Goal: Transaction & Acquisition: Purchase product/service

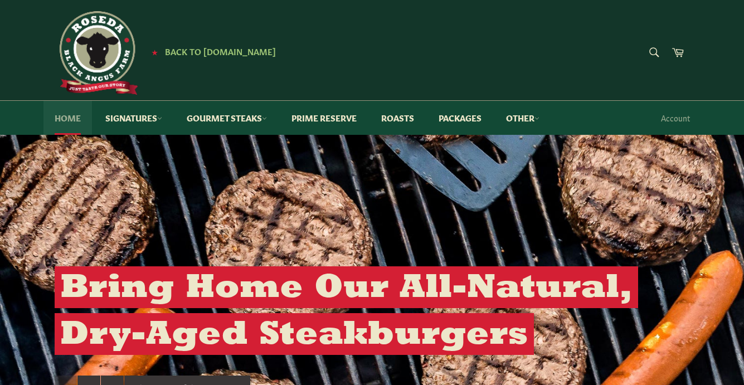
click at [64, 118] on link "Home" at bounding box center [67, 118] width 48 height 34
click at [66, 119] on link "Home" at bounding box center [67, 118] width 48 height 34
click at [519, 118] on link "Other" at bounding box center [523, 118] width 56 height 34
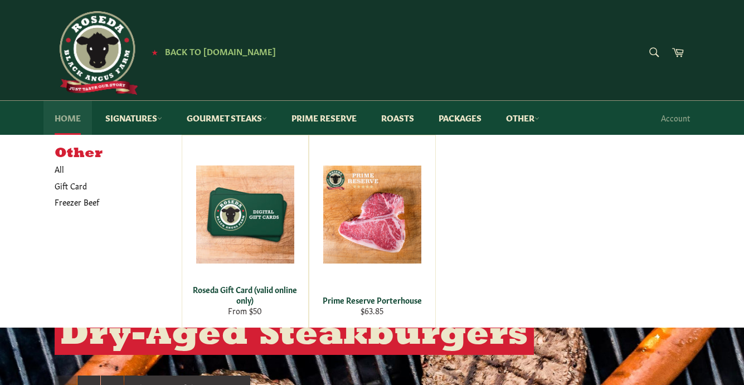
click at [65, 119] on link "Home" at bounding box center [67, 118] width 48 height 34
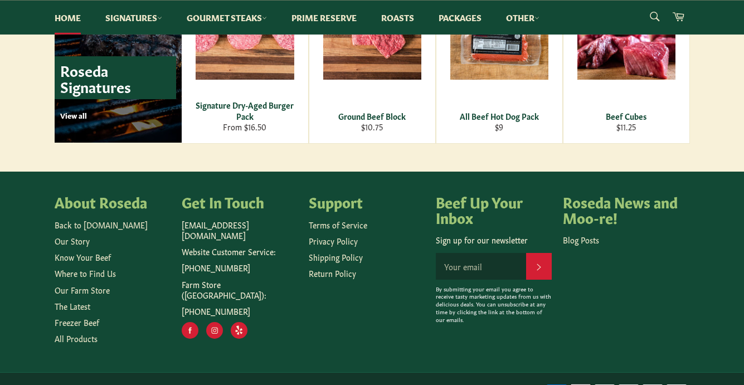
scroll to position [1626, 0]
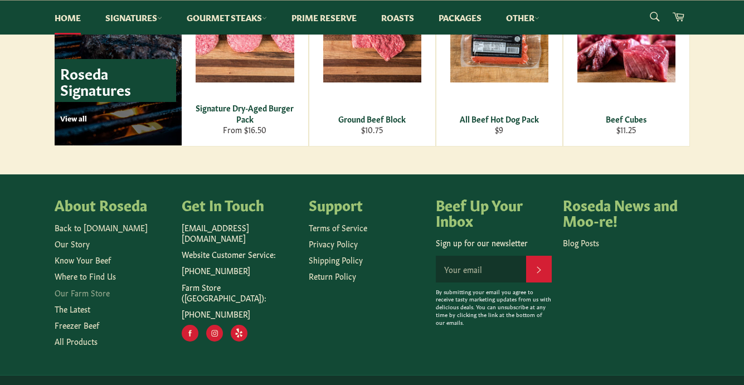
click at [75, 298] on link "Our Farm Store" at bounding box center [82, 292] width 55 height 11
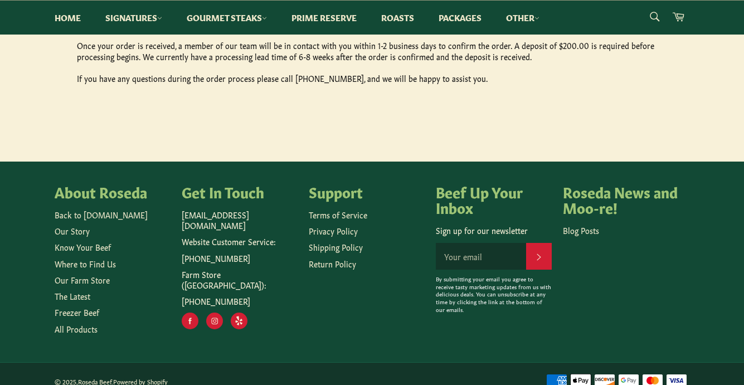
scroll to position [722, 0]
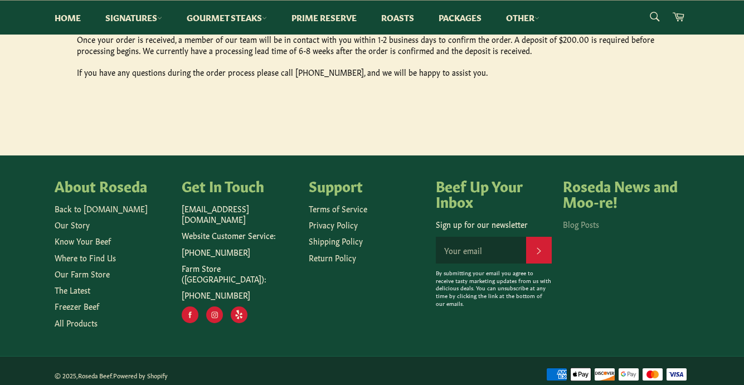
click at [589, 221] on link "Blog Posts" at bounding box center [581, 223] width 36 height 11
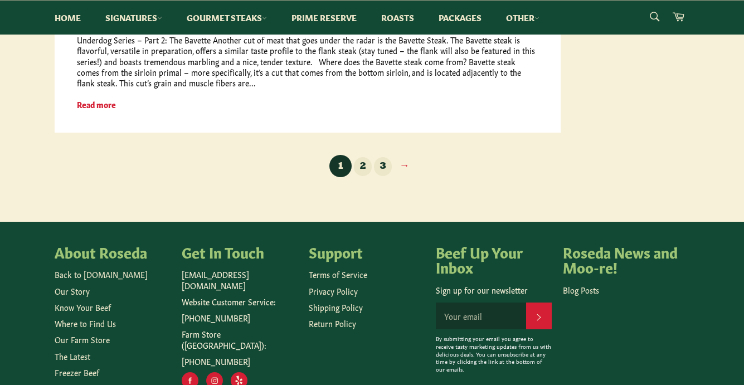
scroll to position [3623, 0]
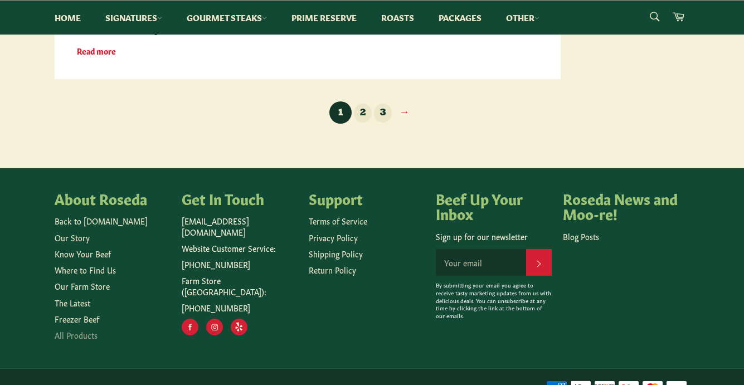
click at [86, 329] on link "All Products" at bounding box center [76, 334] width 43 height 11
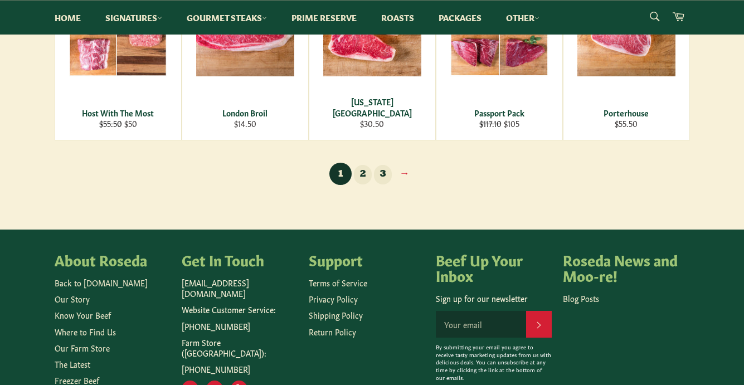
scroll to position [883, 0]
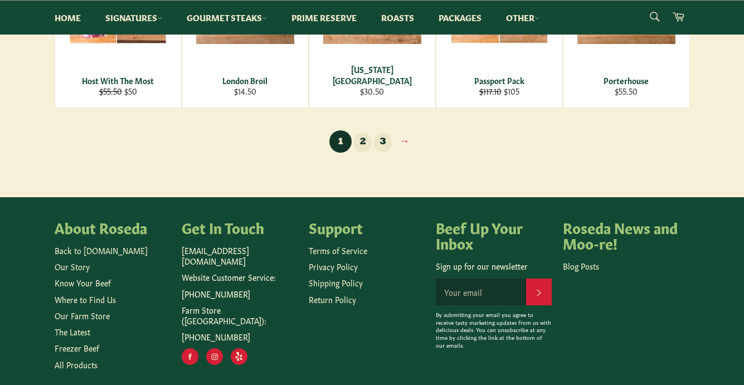
click at [358, 145] on link "2" at bounding box center [363, 143] width 18 height 20
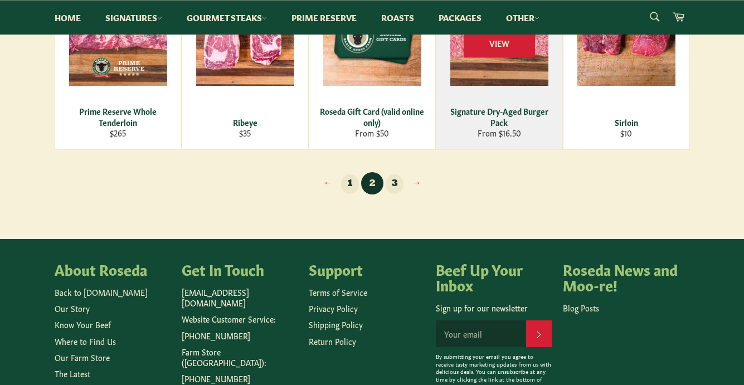
scroll to position [852, 0]
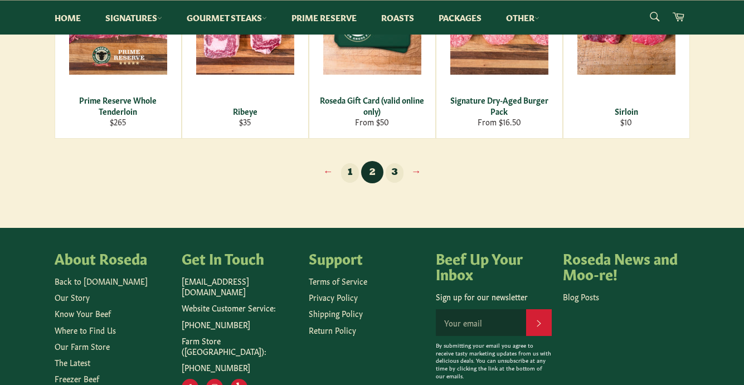
click at [398, 176] on link "3" at bounding box center [395, 173] width 18 height 20
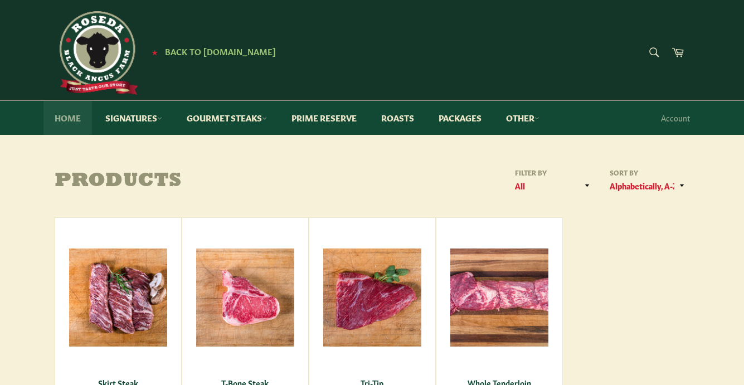
click at [69, 119] on link "Home" at bounding box center [67, 118] width 48 height 34
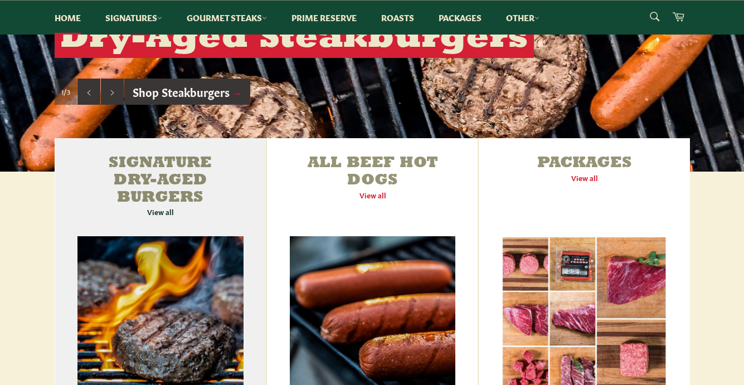
scroll to position [294, 0]
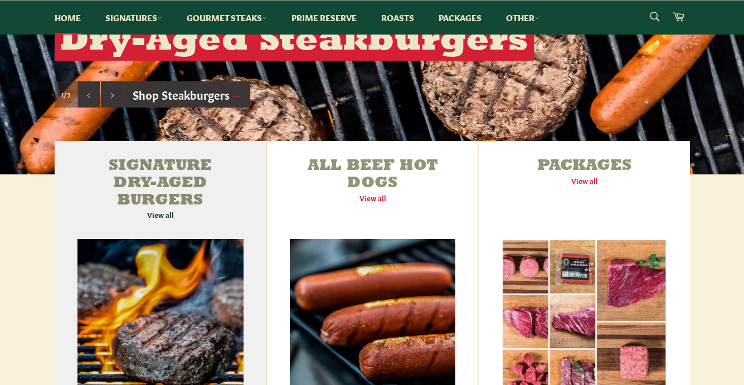
click at [163, 220] on link "Signature Dry-Aged Burgers View all" at bounding box center [161, 284] width 212 height 287
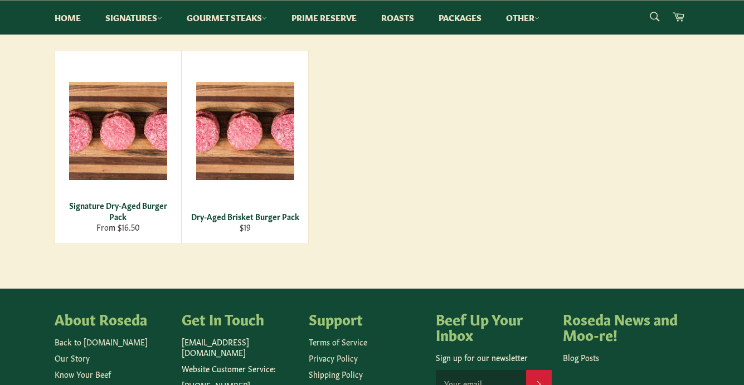
scroll to position [187, 0]
